Goal: Transaction & Acquisition: Purchase product/service

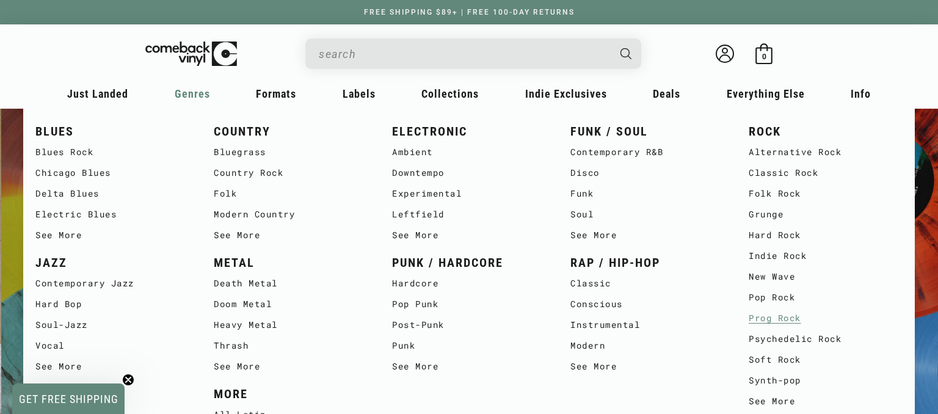
scroll to position [0, 938]
click at [766, 319] on link "Prog Rock" at bounding box center [826, 318] width 154 height 21
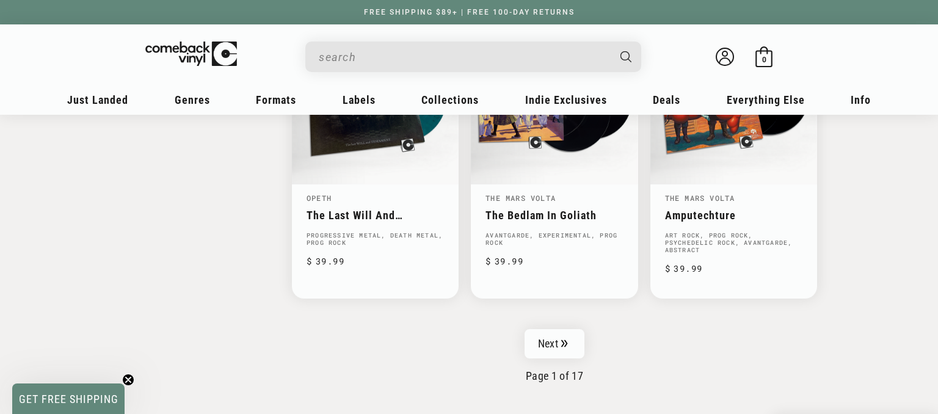
scroll to position [2063, 0]
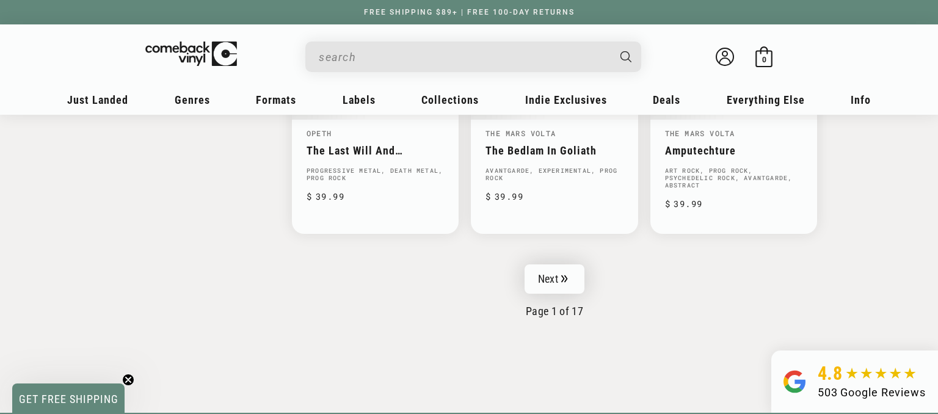
click at [547, 274] on link "Next" at bounding box center [555, 278] width 60 height 29
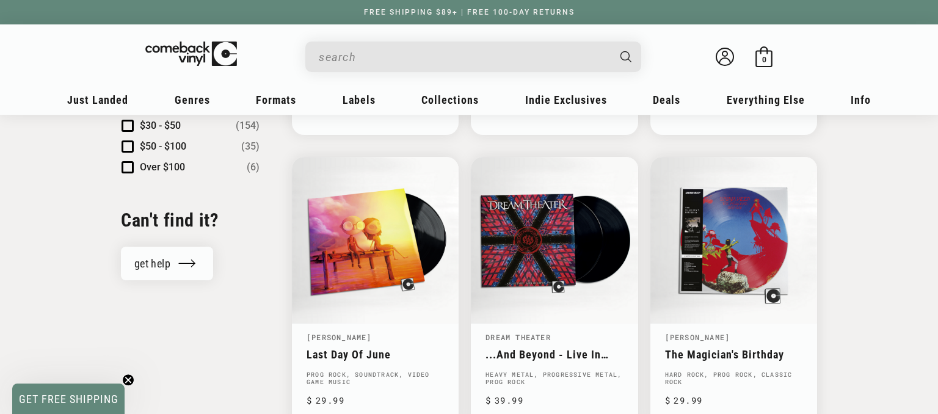
scroll to position [1290, 0]
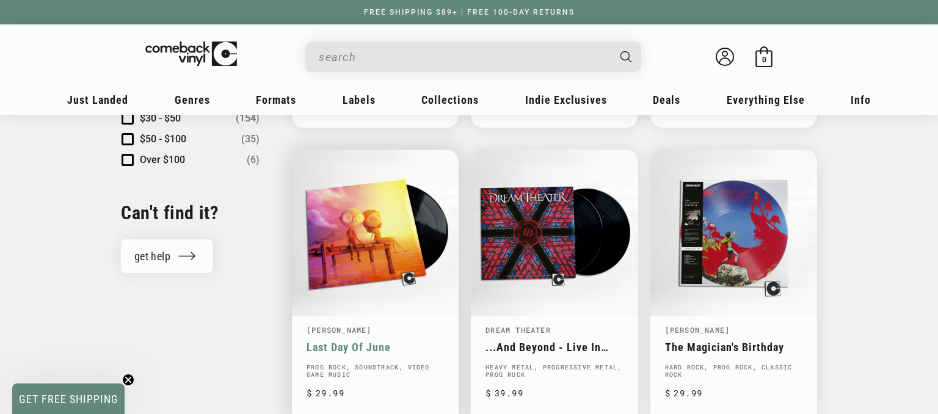
click at [365, 341] on link "Last Day Of June" at bounding box center [375, 347] width 137 height 13
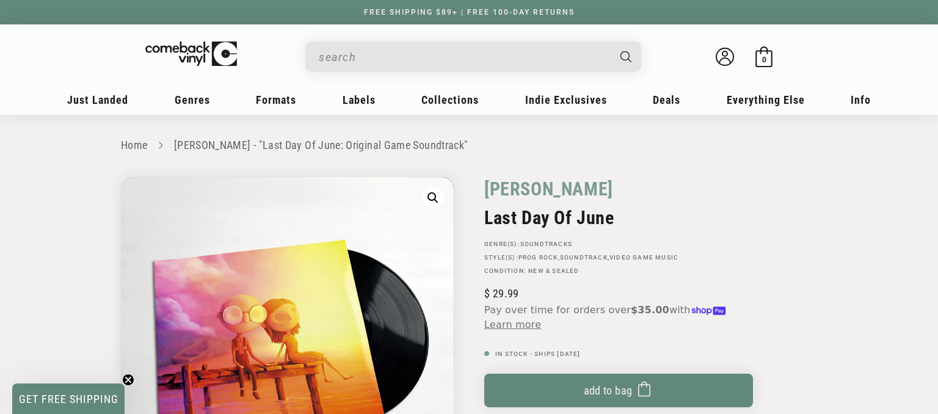
scroll to position [64, 0]
